Goal: Transaction & Acquisition: Purchase product/service

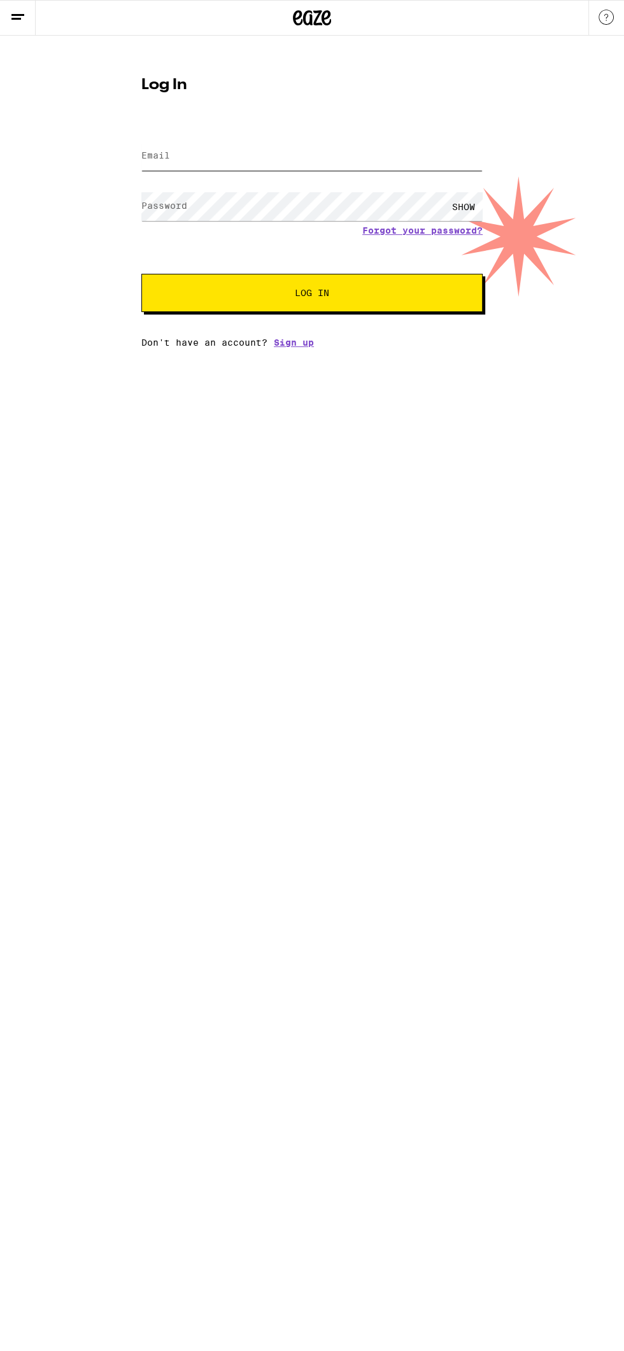
click at [294, 153] on input "Email" at bounding box center [311, 156] width 341 height 29
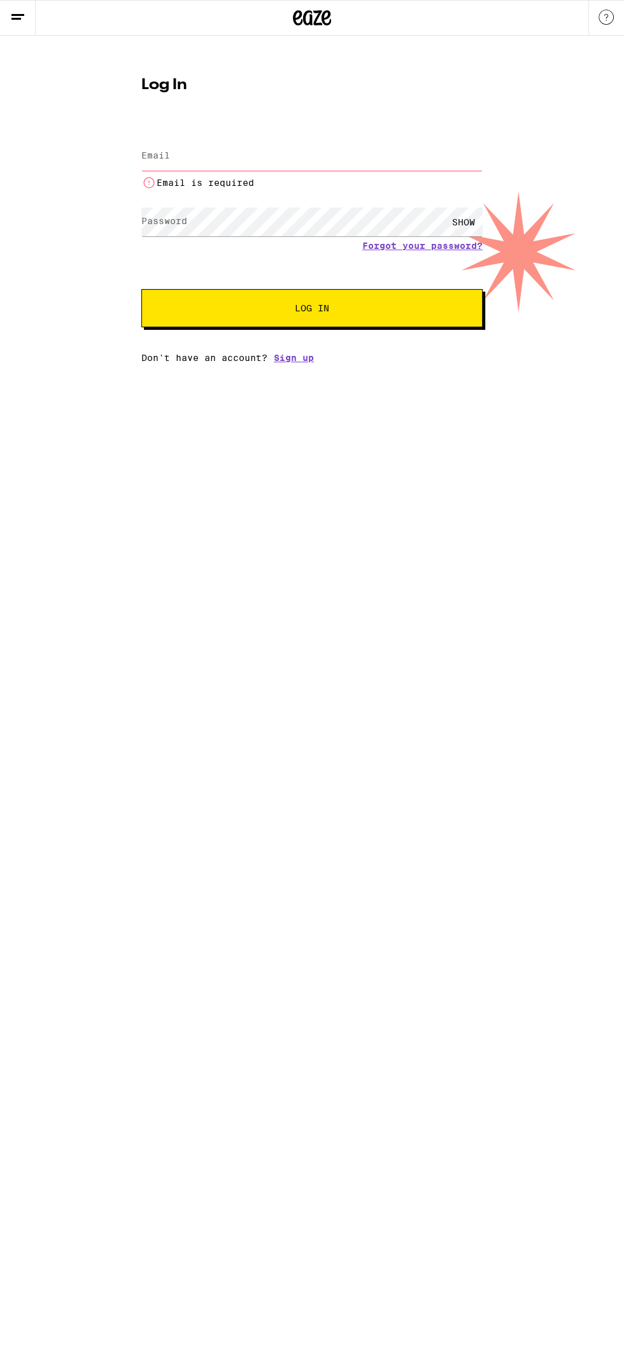
type input "[EMAIL_ADDRESS][DOMAIN_NAME]"
click at [141, 289] on button "Log In" at bounding box center [311, 308] width 341 height 38
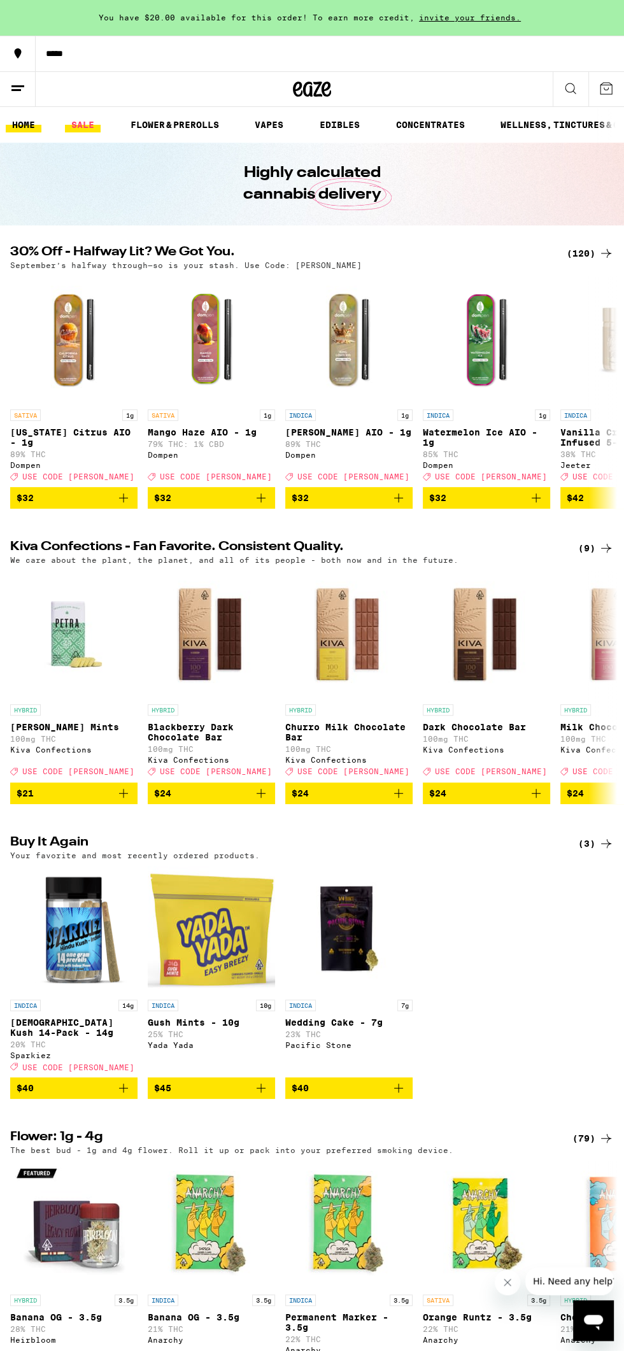
click at [83, 124] on link "SALE" at bounding box center [83, 124] width 36 height 15
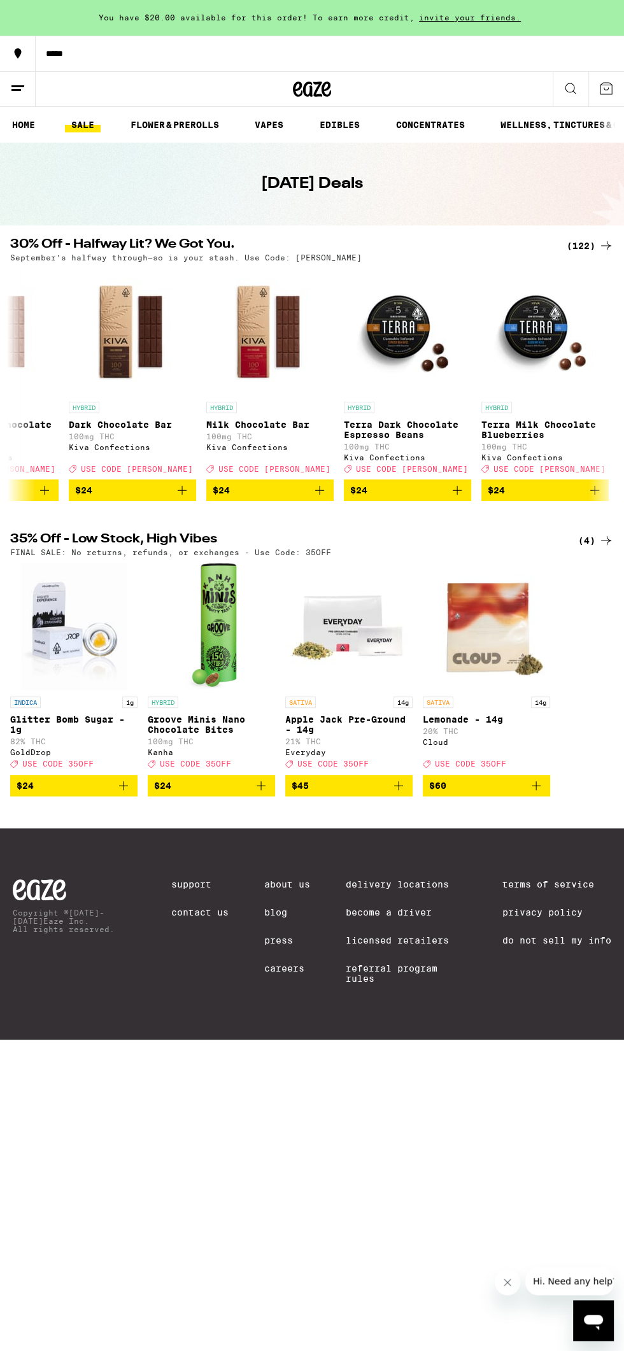
scroll to position [0, 9159]
click at [180, 124] on link "FLOWER & PREROLLS" at bounding box center [174, 124] width 101 height 15
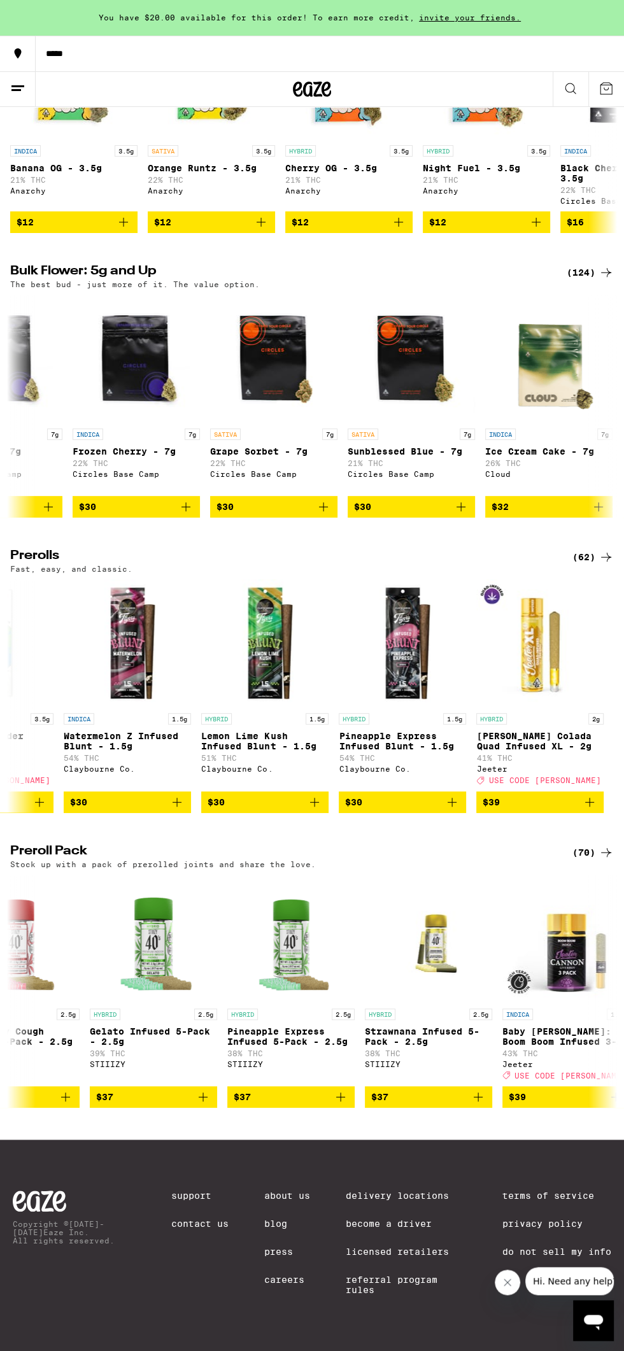
scroll to position [0, 4067]
